Goal: Task Accomplishment & Management: Manage account settings

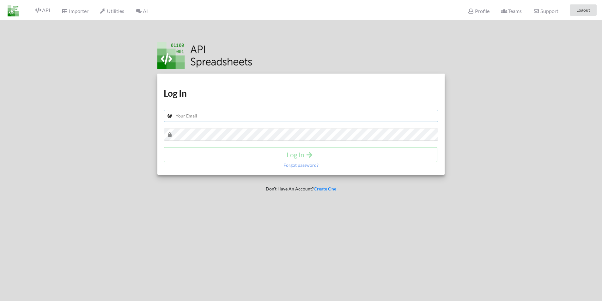
click at [222, 115] on input "text" at bounding box center [301, 116] width 275 height 12
click at [247, 118] on input "text" at bounding box center [301, 116] width 275 height 12
paste input "[EMAIL_ADDRESS][DOMAIN_NAME]"
type input "[EMAIL_ADDRESS][DOMAIN_NAME]"
click at [284, 156] on h4 "Log In" at bounding box center [300, 155] width 260 height 8
